Goal: Task Accomplishment & Management: Use online tool/utility

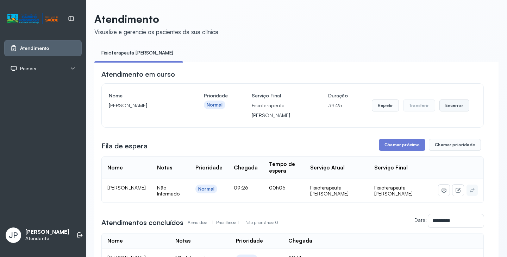
click at [445, 110] on button "Encerrar" at bounding box center [454, 106] width 30 height 12
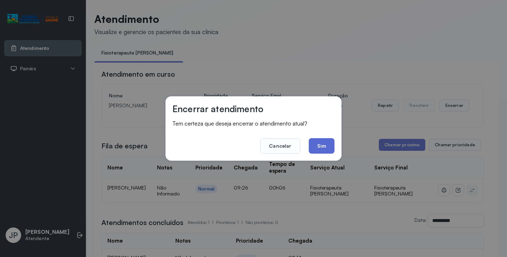
click at [315, 147] on button "Sim" at bounding box center [322, 145] width 26 height 15
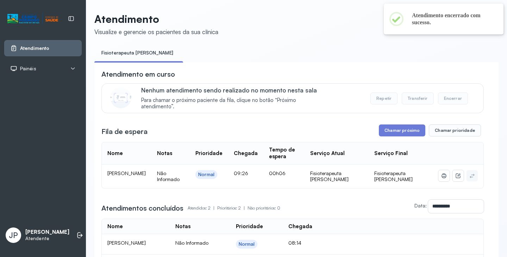
click at [397, 126] on div "**********" at bounding box center [292, 172] width 382 height 206
click at [397, 133] on button "Chamar próximo" at bounding box center [402, 131] width 46 height 12
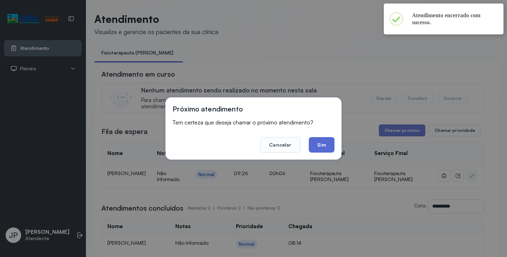
click at [323, 146] on button "Sim" at bounding box center [322, 144] width 26 height 15
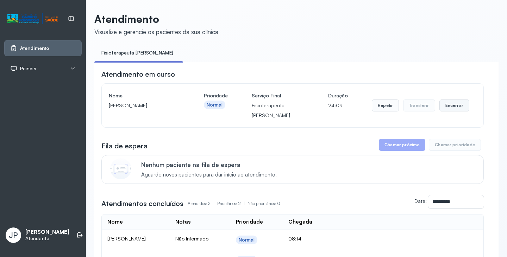
click at [444, 106] on button "Encerrar" at bounding box center [454, 106] width 30 height 12
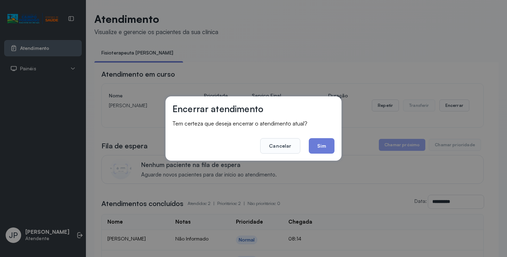
click at [316, 155] on div "Encerrar atendimento Tem certeza que deseja encerrar o atendimento atual? Cance…" at bounding box center [253, 128] width 176 height 64
click at [316, 151] on button "Sim" at bounding box center [322, 145] width 26 height 15
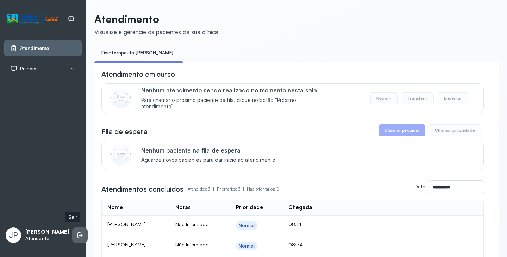
click at [72, 235] on li at bounding box center [79, 235] width 15 height 15
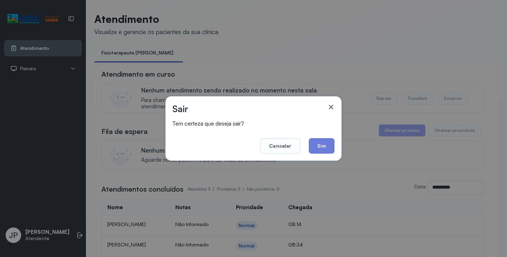
drag, startPoint x: 298, startPoint y: 129, endPoint x: 258, endPoint y: 112, distance: 43.0
click at [296, 128] on div "Sair Tem certeza que deseja sair? Cancelar Sim" at bounding box center [253, 128] width 176 height 64
click at [325, 149] on button "Sim" at bounding box center [322, 145] width 26 height 15
